Goal: Task Accomplishment & Management: Use online tool/utility

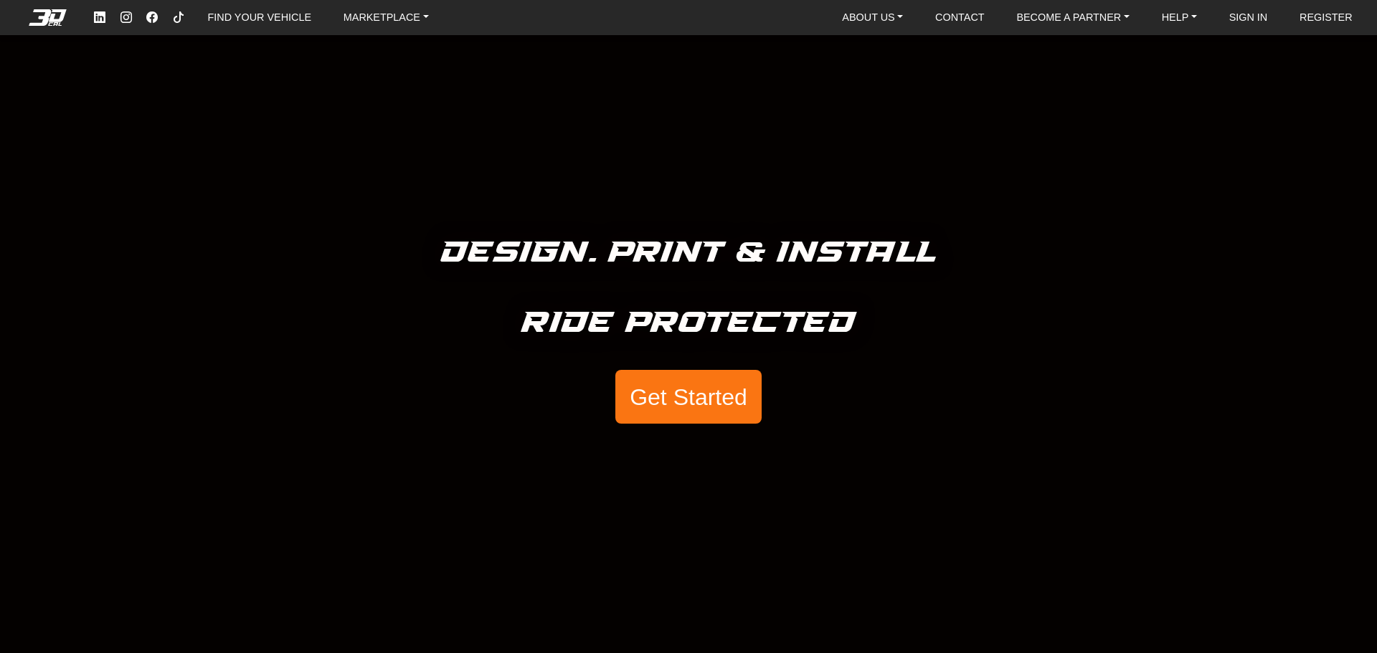
click at [703, 406] on button "Get Started" at bounding box center [688, 397] width 146 height 55
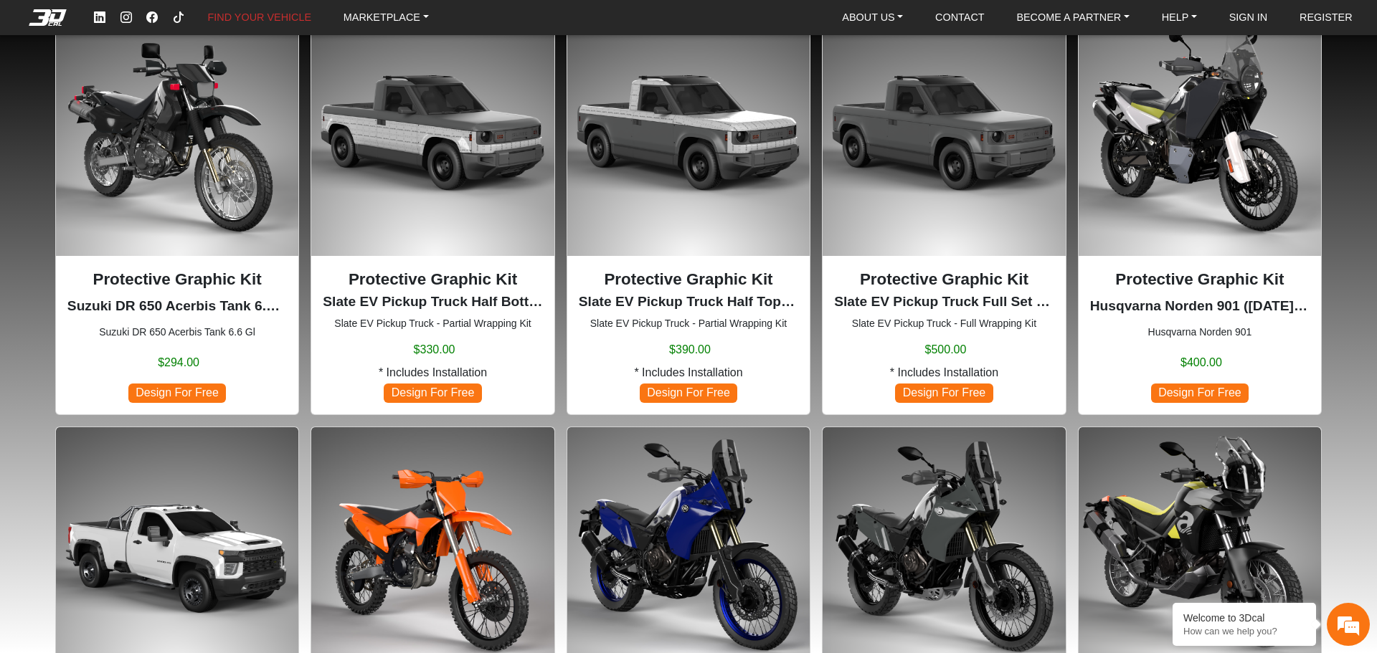
scroll to position [574, 0]
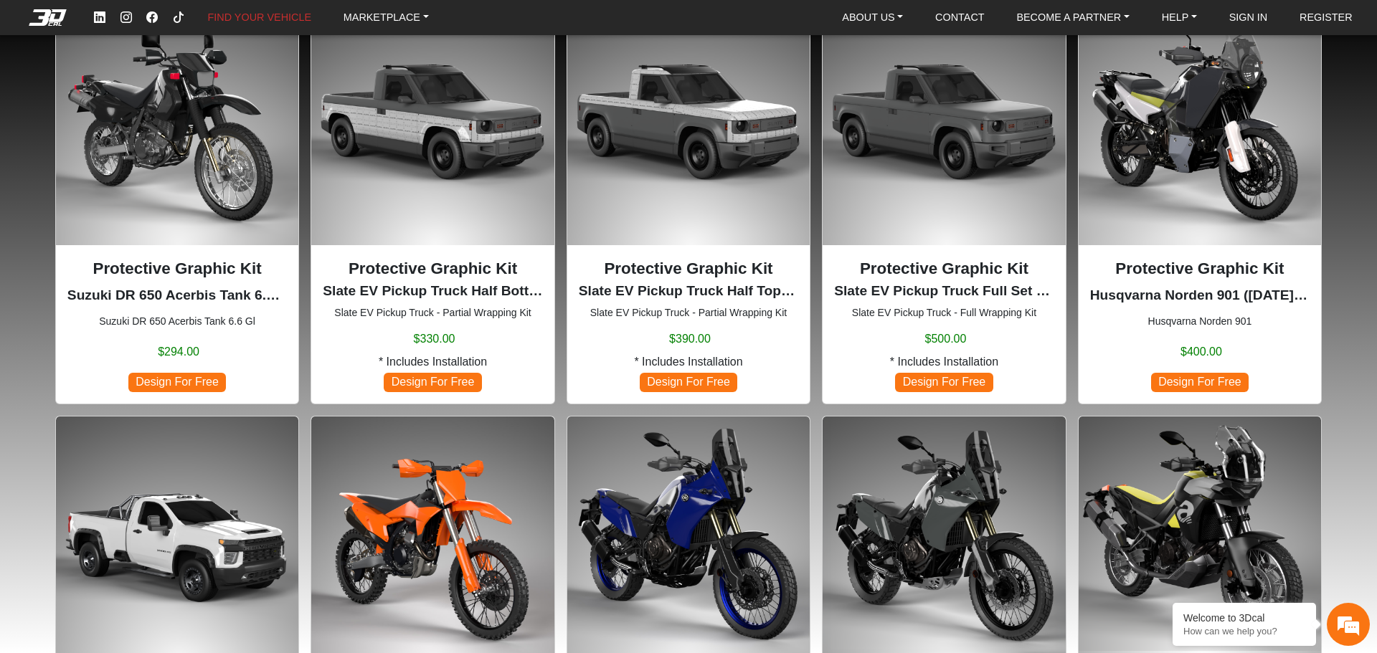
click at [1204, 280] on div "Protective Graphic Kit Husqvarna Norden 901 (2021-2024) Husqvarna Norden 901 $4…" at bounding box center [1199, 325] width 219 height 136
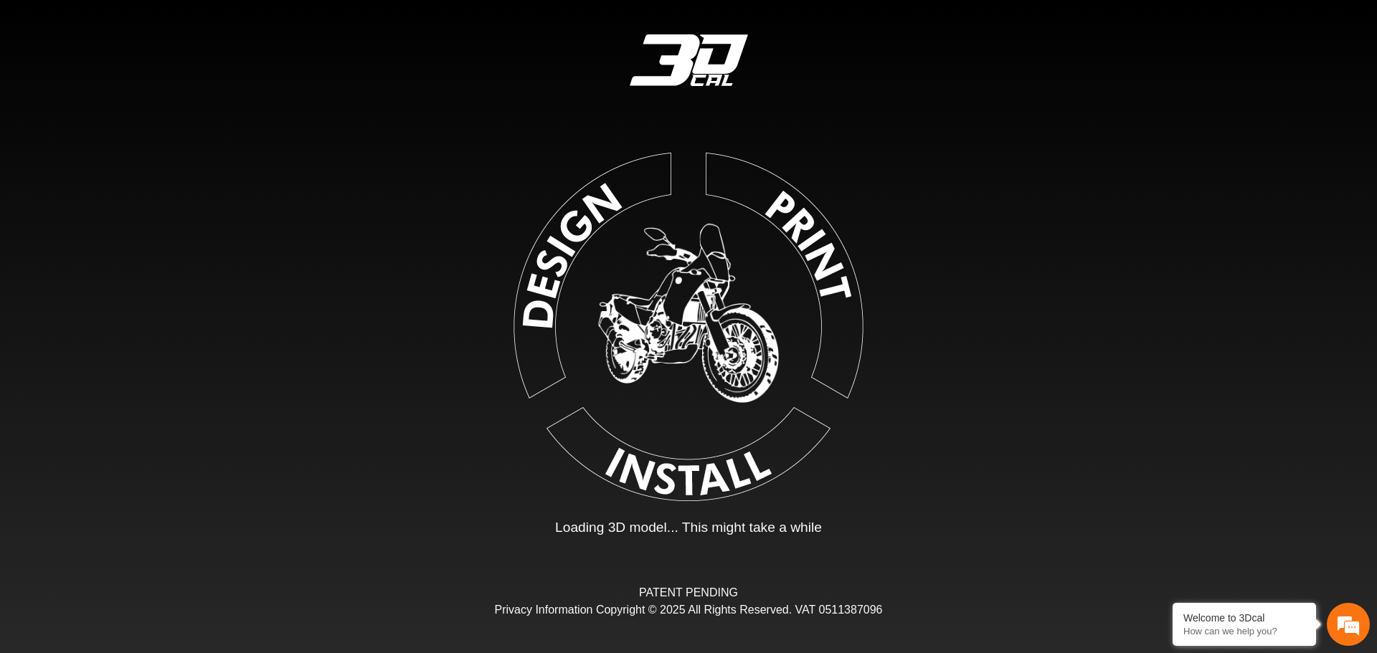
click at [1179, 403] on div "Loading... Loading 3D model... This might take a while PATENT PENDING Privacy I…" at bounding box center [688, 326] width 1377 height 653
type input "*"
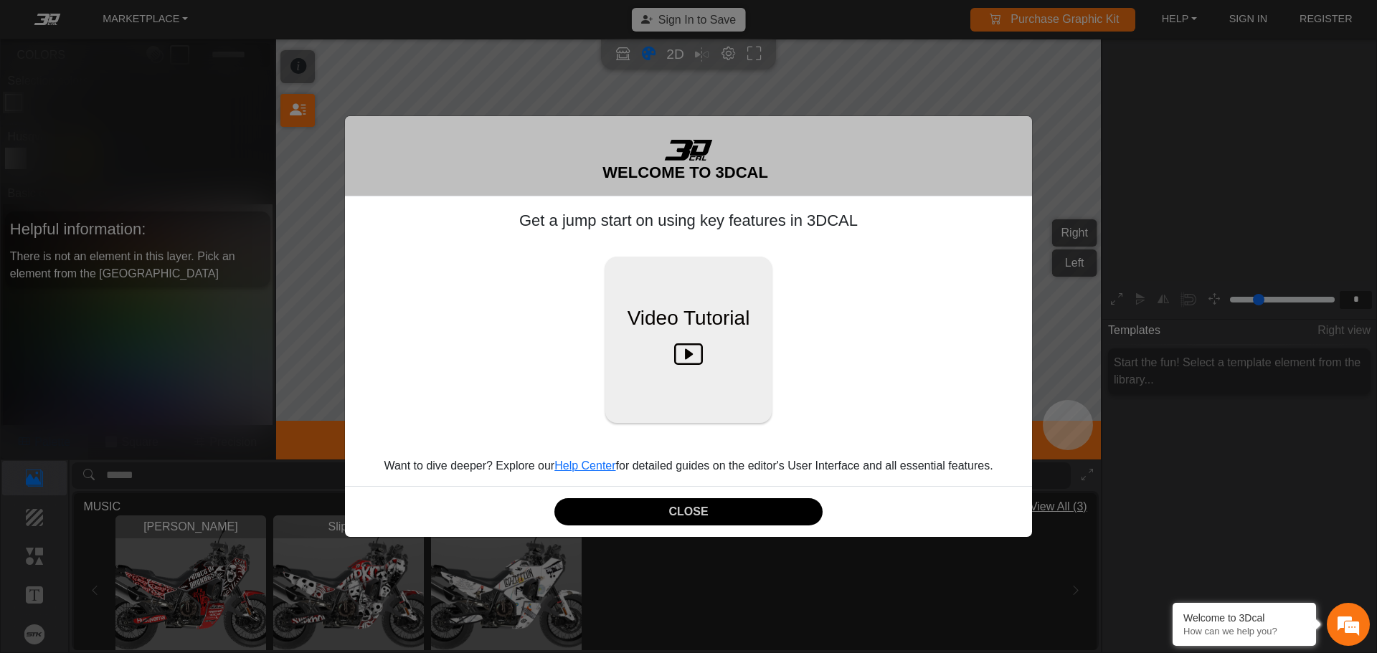
scroll to position [237, 222]
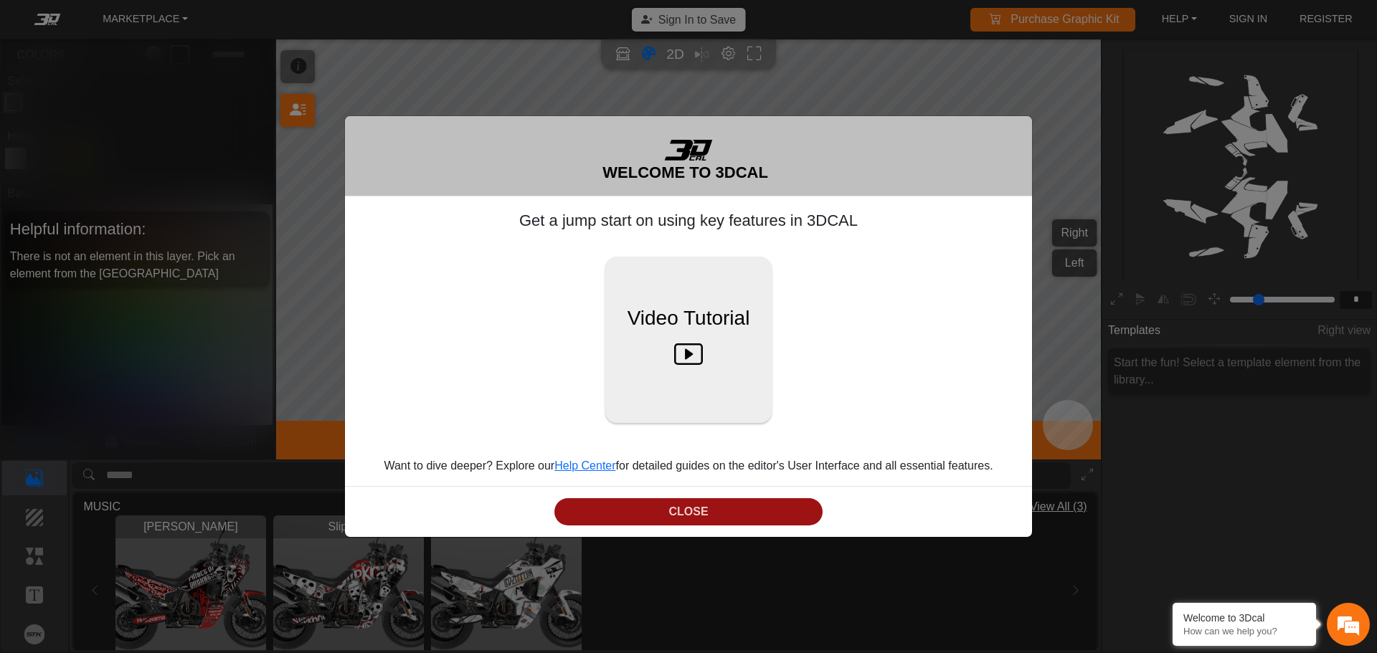
click at [665, 501] on button "CLOSE" at bounding box center [688, 512] width 268 height 28
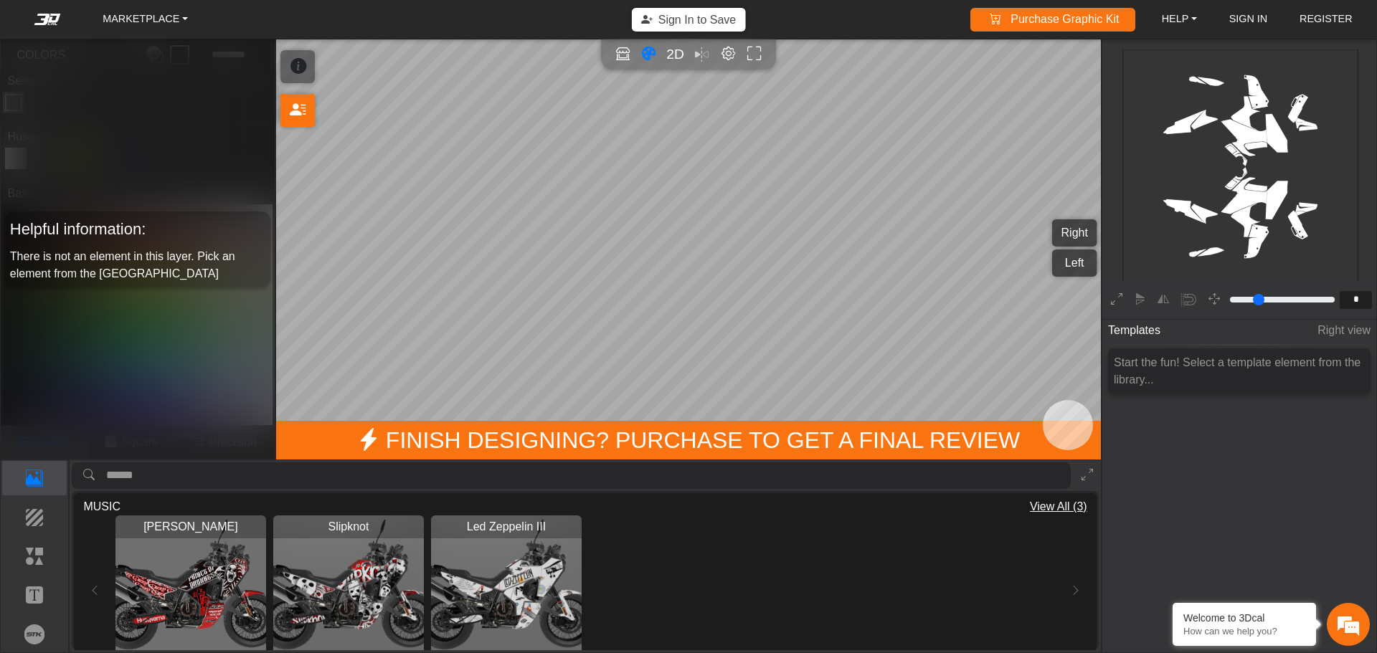
click at [1242, 131] on rect at bounding box center [1240, 166] width 235 height 235
click at [621, 55] on icon "Open in Showroom" at bounding box center [622, 54] width 15 height 16
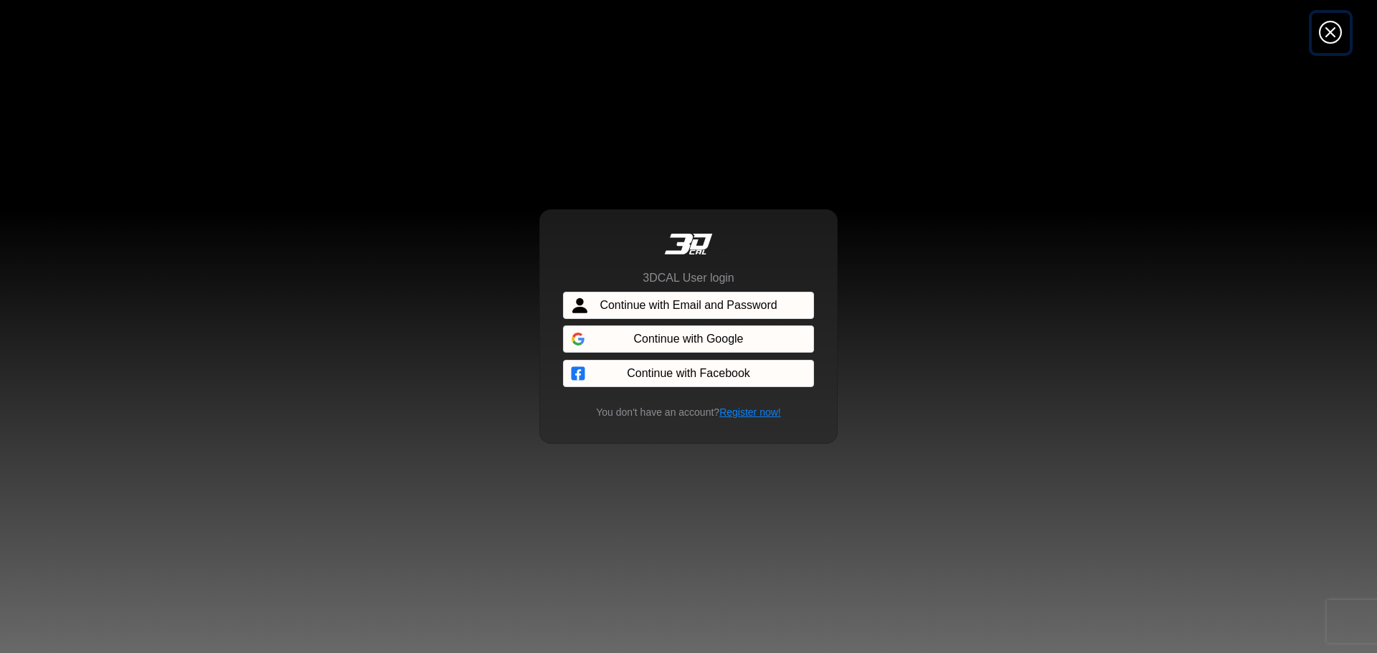
click at [1324, 36] on icon "Close" at bounding box center [1330, 33] width 23 height 26
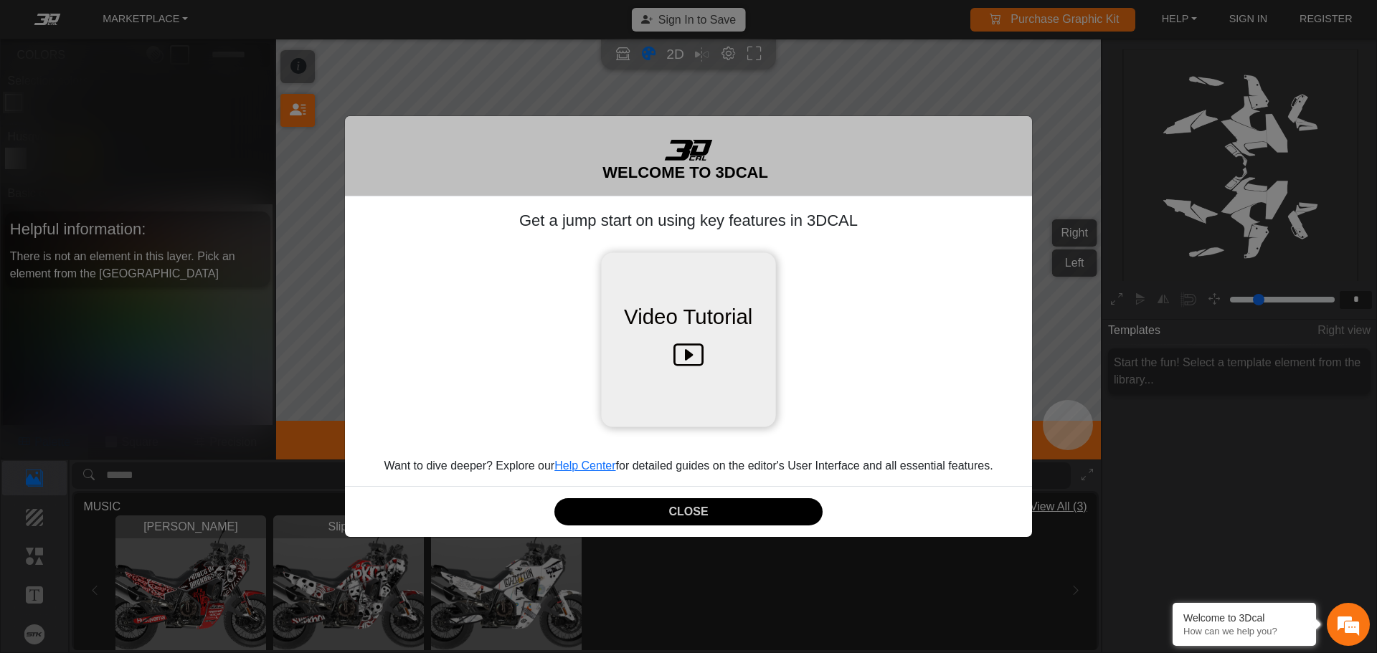
click at [696, 358] on icon at bounding box center [688, 356] width 30 height 45
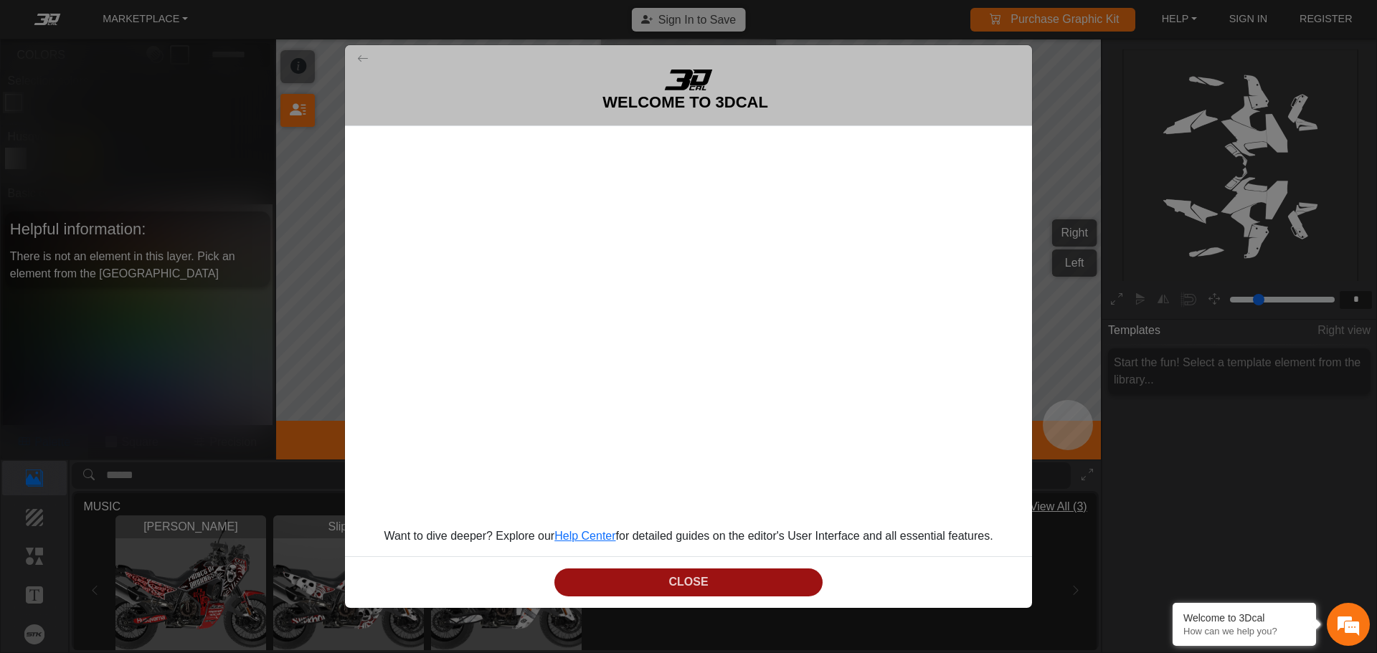
click at [700, 575] on button "CLOSE" at bounding box center [688, 583] width 268 height 28
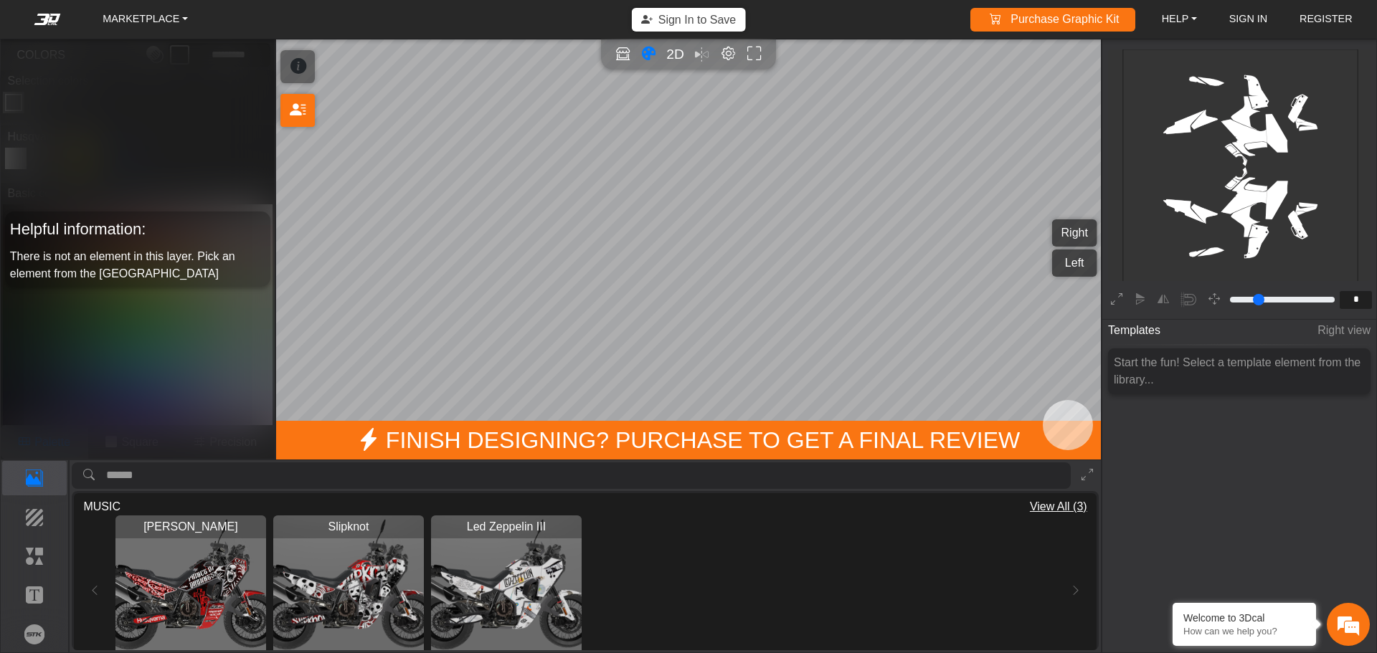
click at [1084, 235] on button "Right" at bounding box center [1074, 232] width 45 height 27
click at [1072, 264] on button "Left" at bounding box center [1074, 263] width 45 height 27
click at [39, 528] on button "Background" at bounding box center [34, 518] width 65 height 34
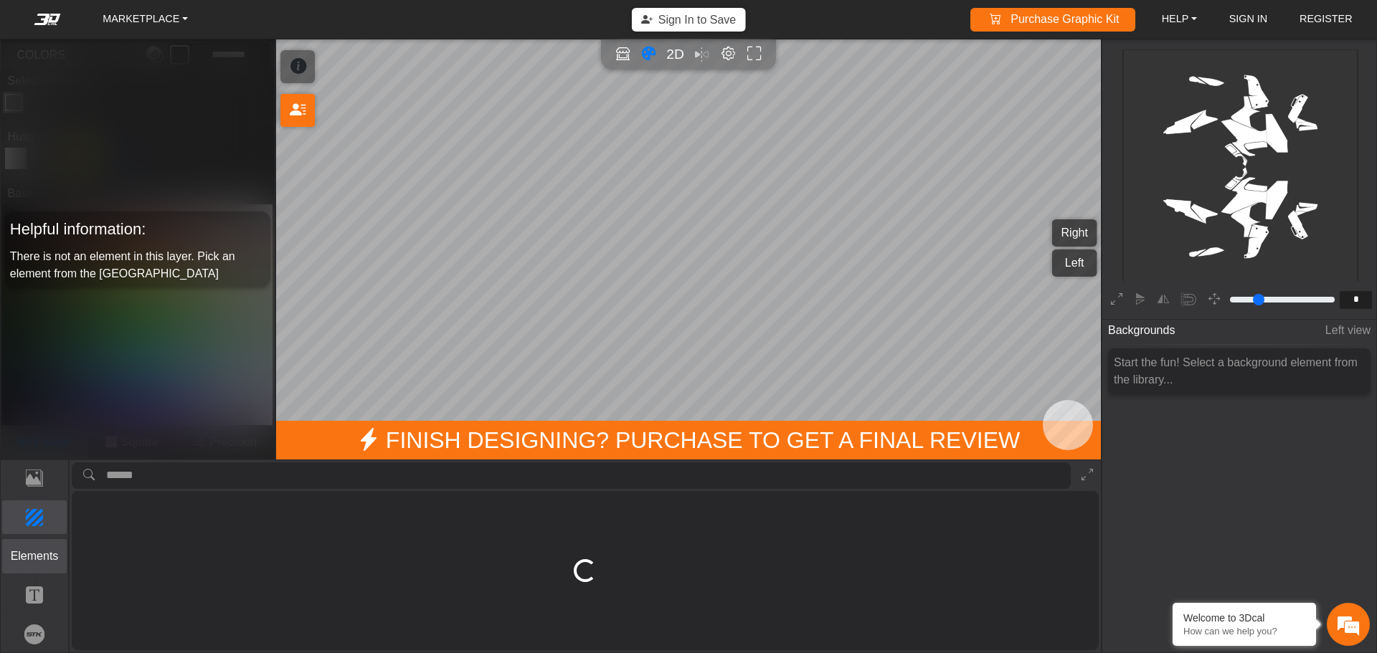
click at [40, 552] on p "Elements" at bounding box center [35, 556] width 64 height 17
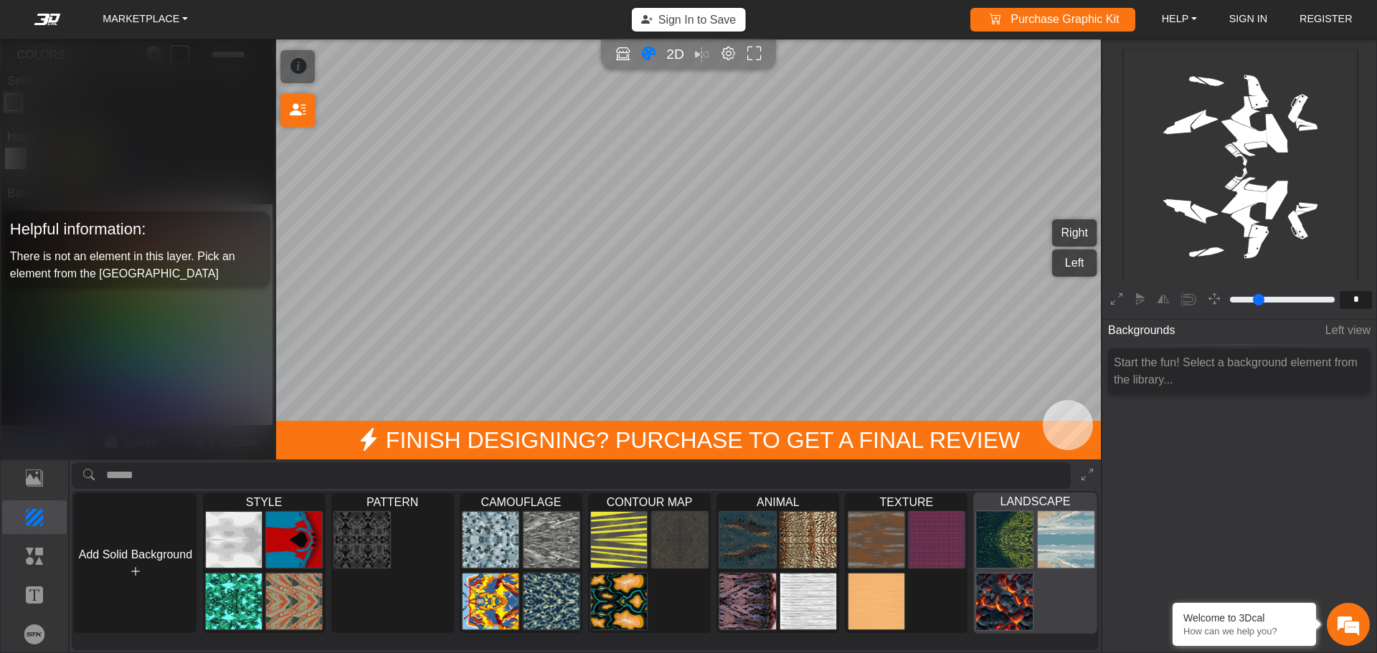
click at [1026, 613] on img at bounding box center [1004, 602] width 57 height 57
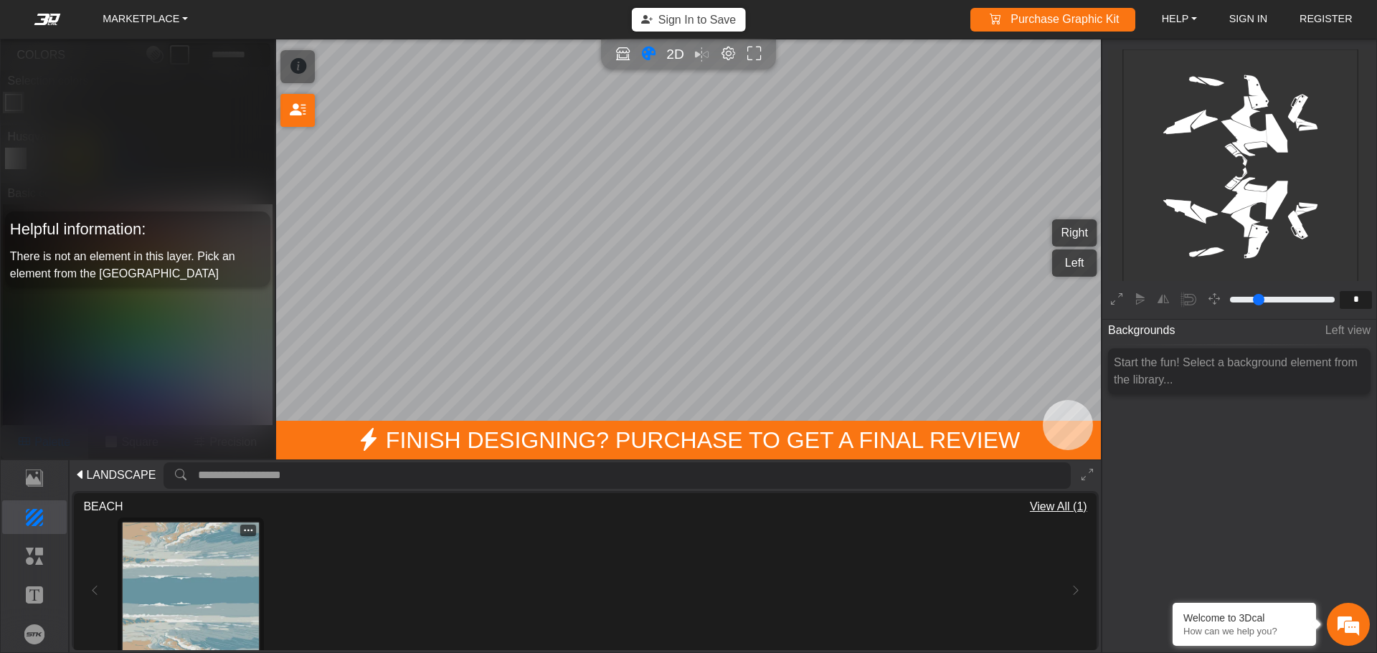
click at [200, 562] on img at bounding box center [191, 591] width 136 height 136
click at [84, 478] on icon at bounding box center [80, 475] width 11 height 17
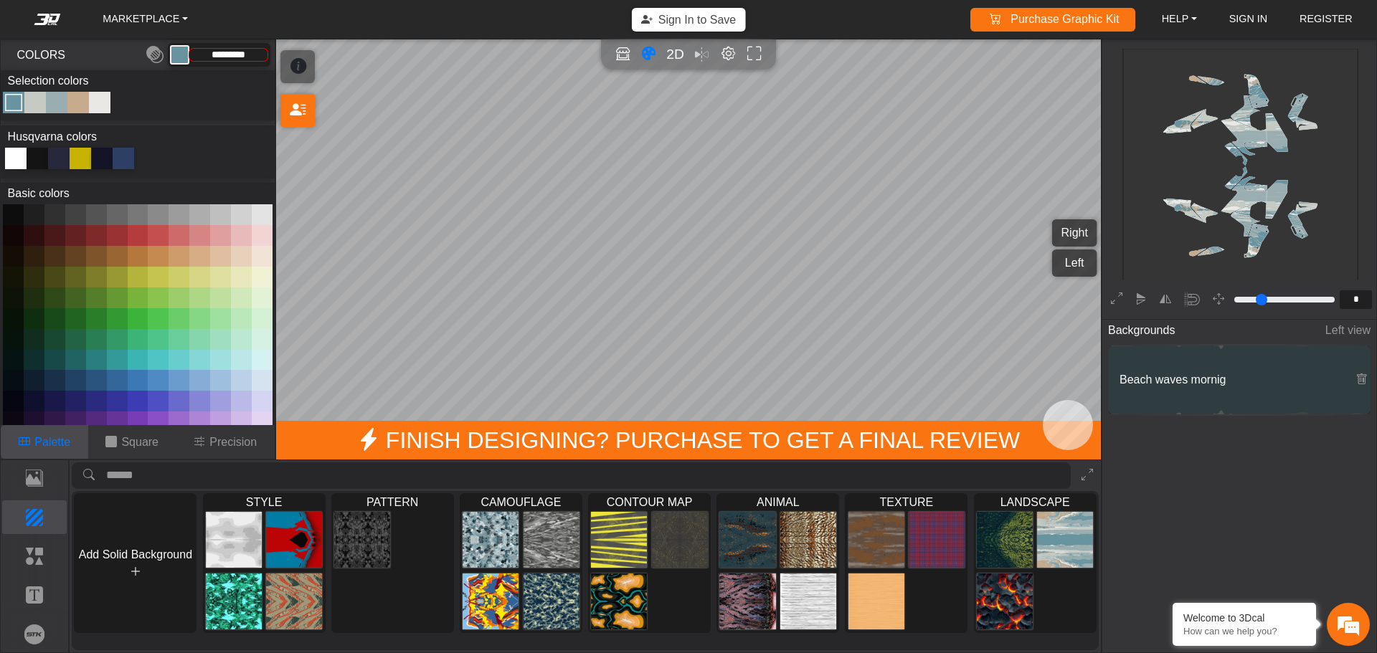
click at [40, 159] on div at bounding box center [38, 159] width 22 height 22
type input "*******"
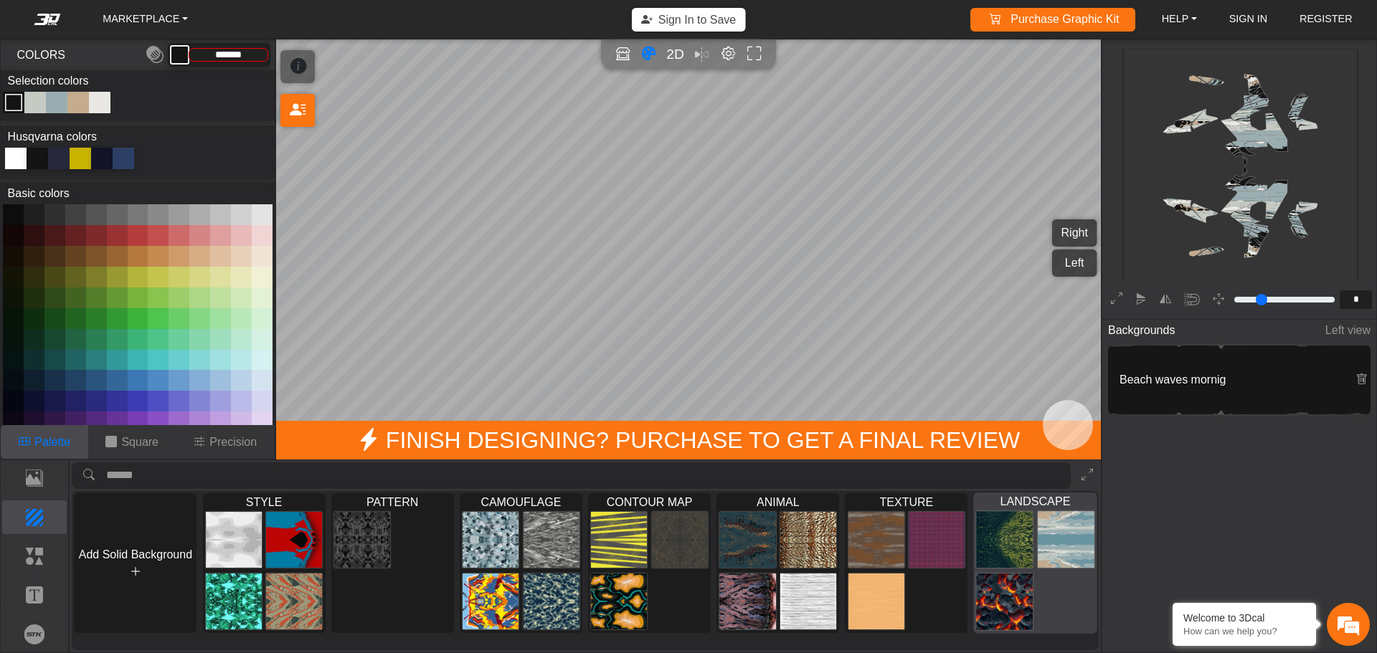
click at [1061, 583] on div at bounding box center [1035, 571] width 123 height 124
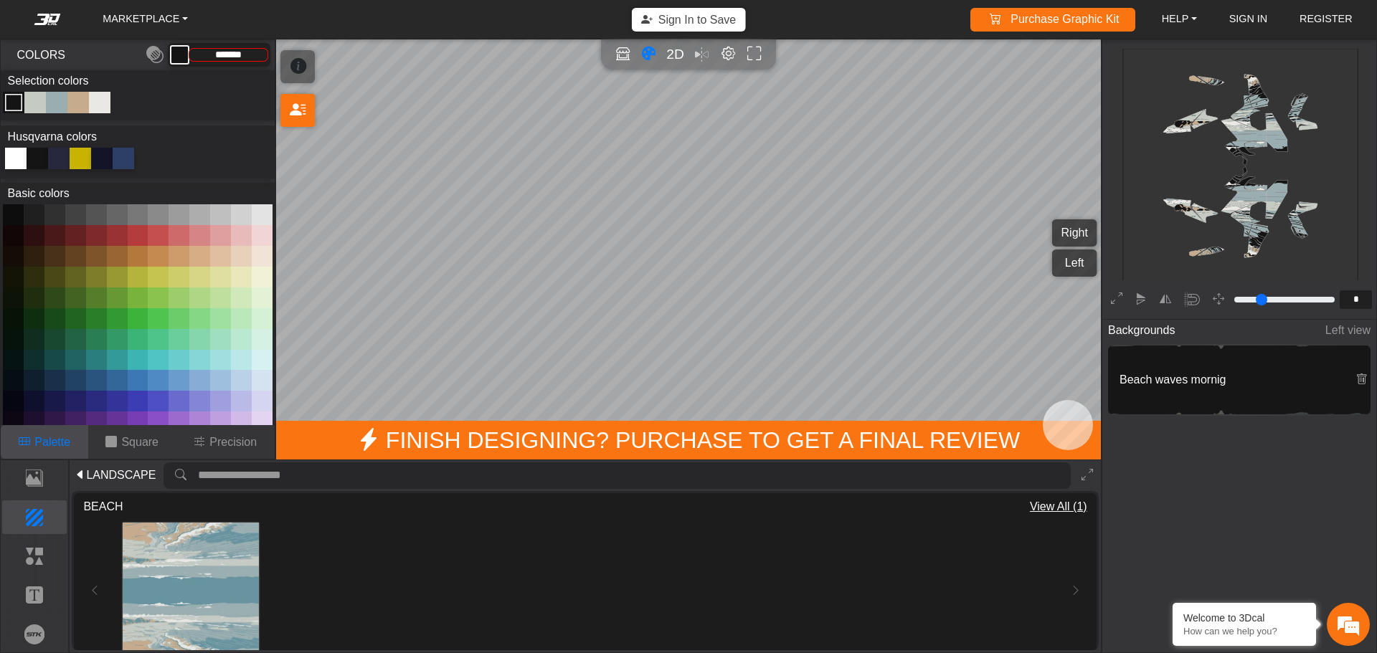
click at [108, 473] on span "LANDSCAPE" at bounding box center [121, 475] width 70 height 17
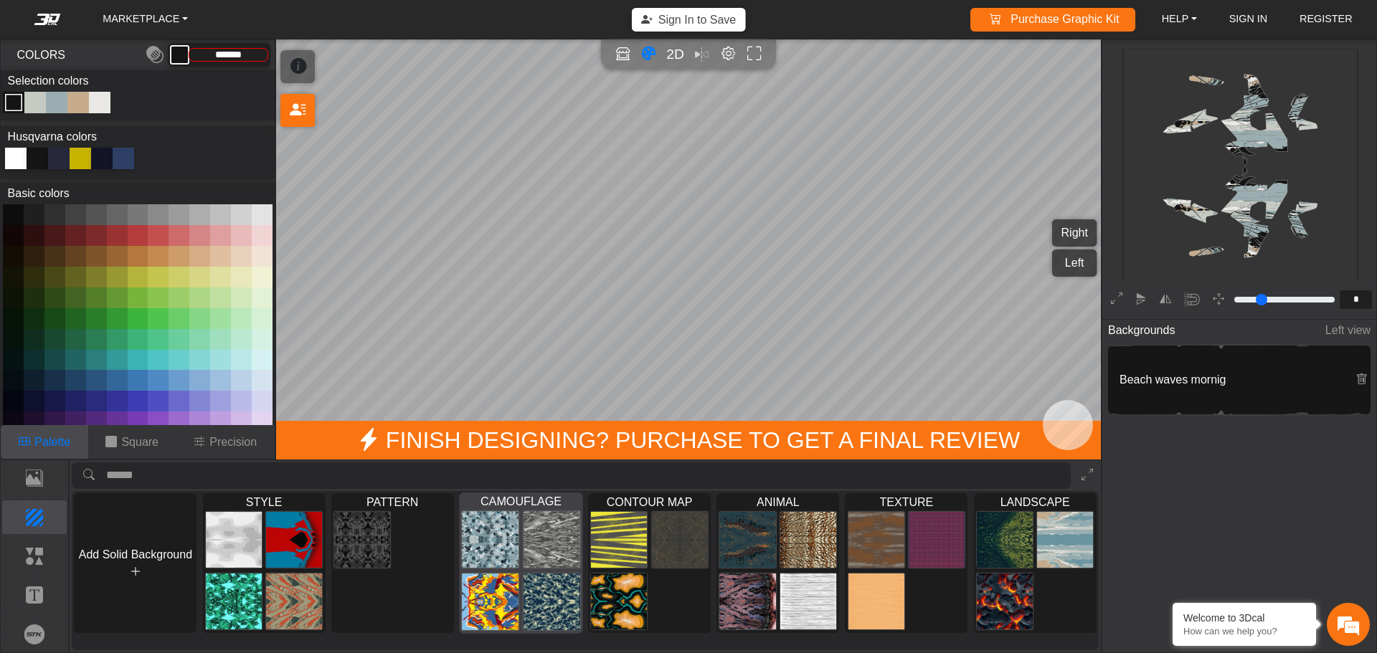
click at [545, 550] on img at bounding box center [552, 539] width 57 height 57
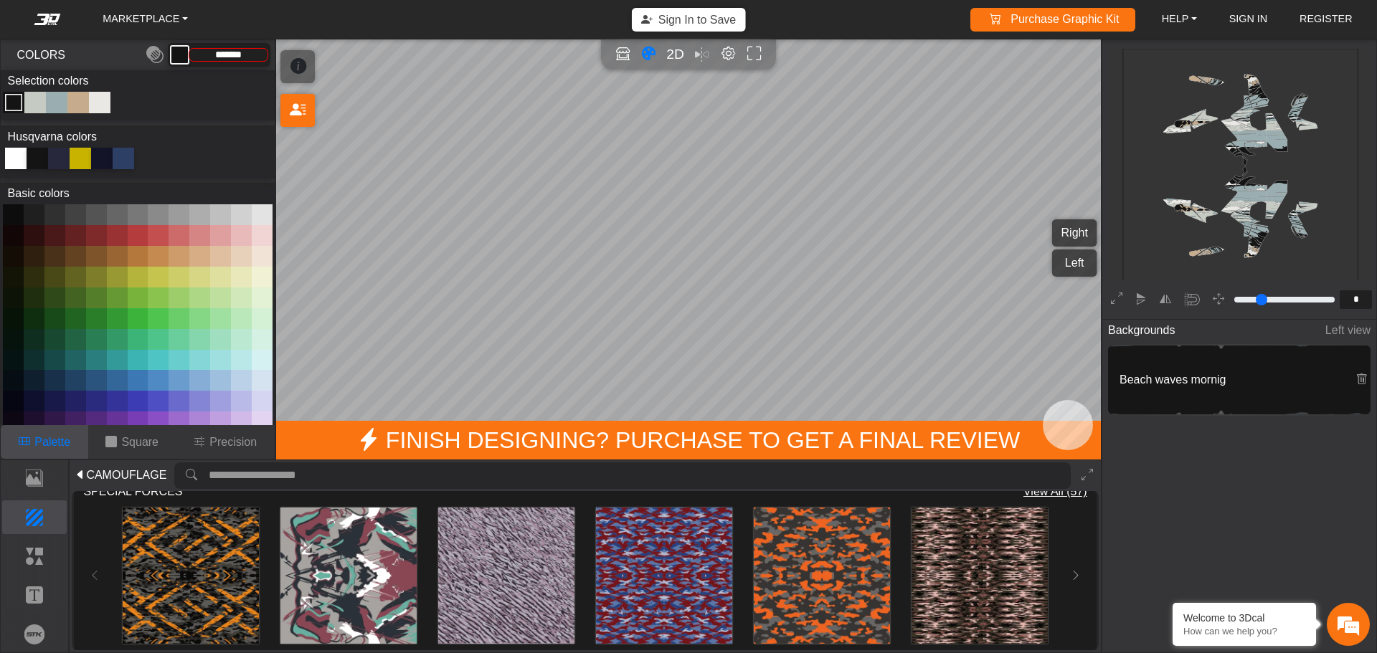
scroll to position [1100, 0]
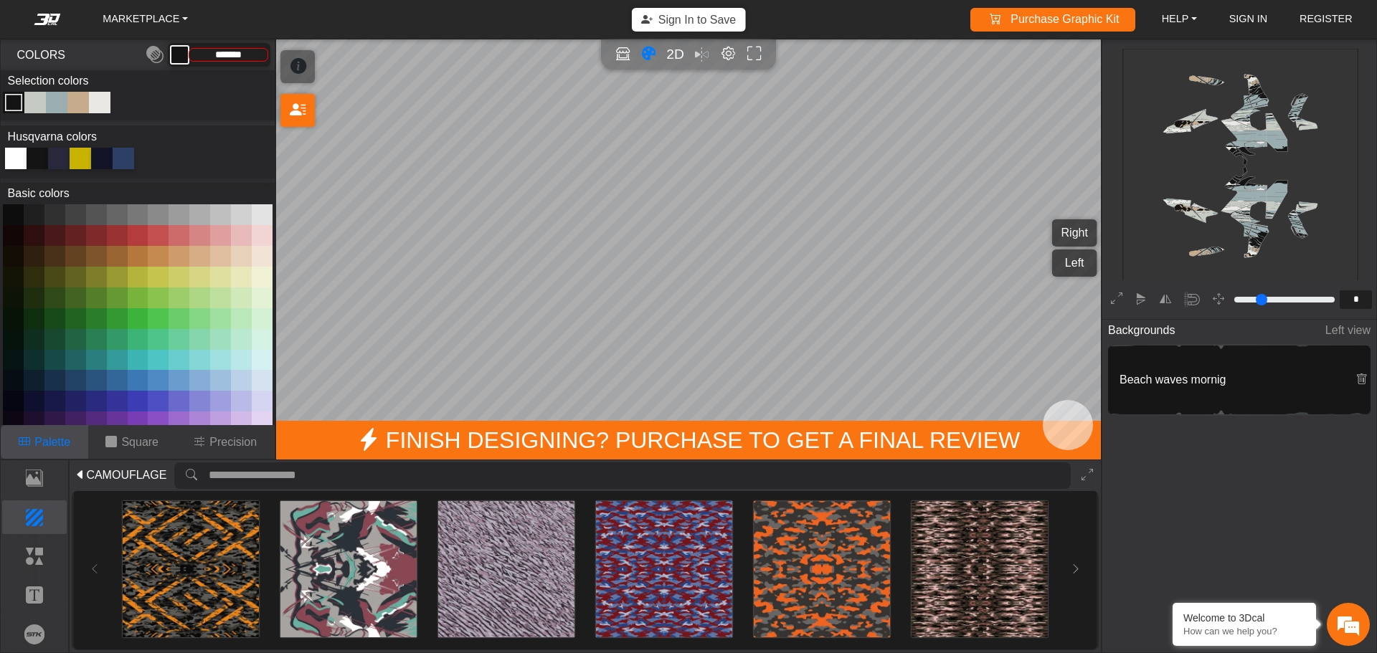
drag, startPoint x: 221, startPoint y: 549, endPoint x: 265, endPoint y: 567, distance: 47.0
click at [221, 549] on img at bounding box center [191, 569] width 136 height 136
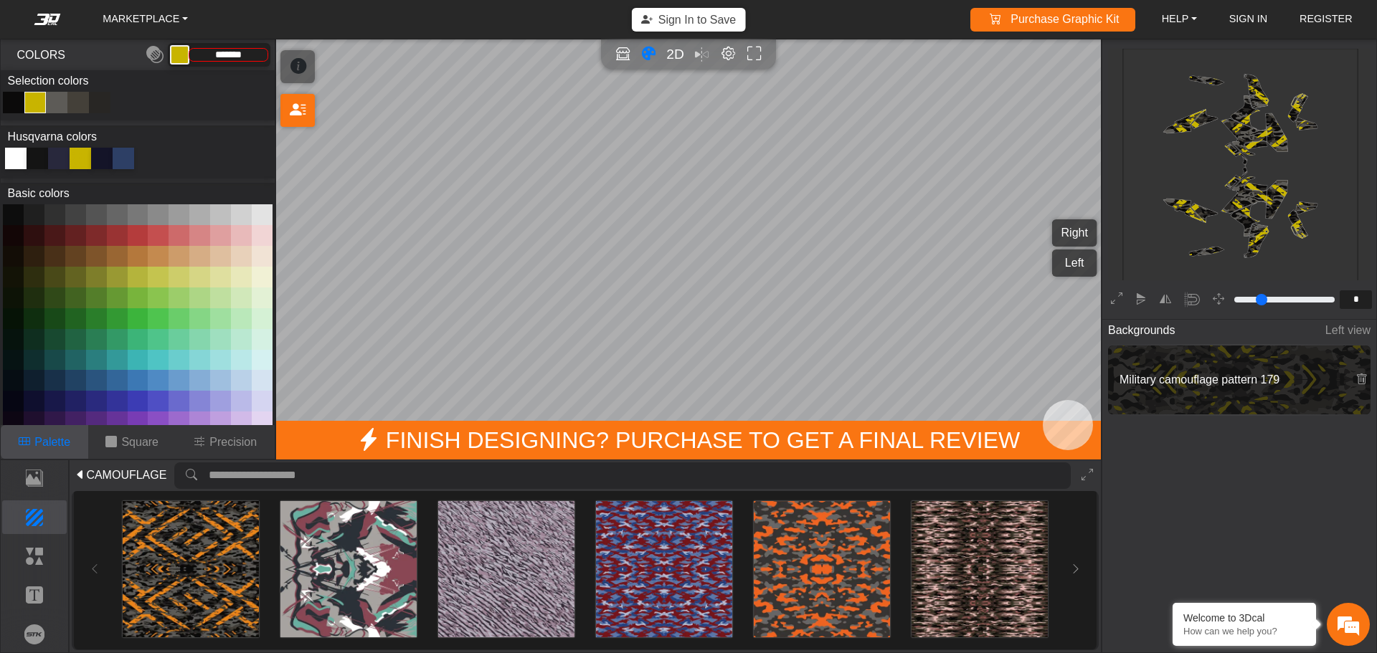
click at [76, 99] on div "Color Toggle" at bounding box center [78, 102] width 17 height 17
click at [32, 167] on div at bounding box center [38, 159] width 22 height 22
type input "*******"
click at [116, 477] on span "CAMOUFLAGE" at bounding box center [126, 475] width 80 height 17
